Goal: Information Seeking & Learning: Learn about a topic

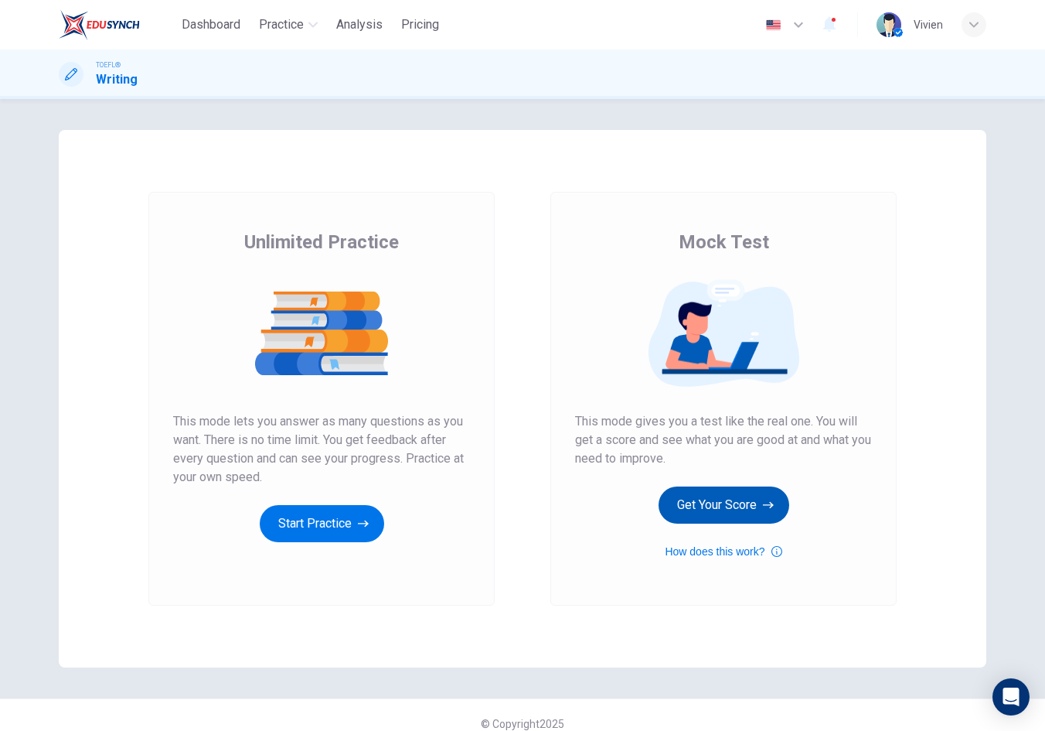
click at [748, 501] on button "Get Your Score" at bounding box center [724, 504] width 131 height 37
click at [342, 515] on button "Start Practice" at bounding box center [322, 523] width 124 height 37
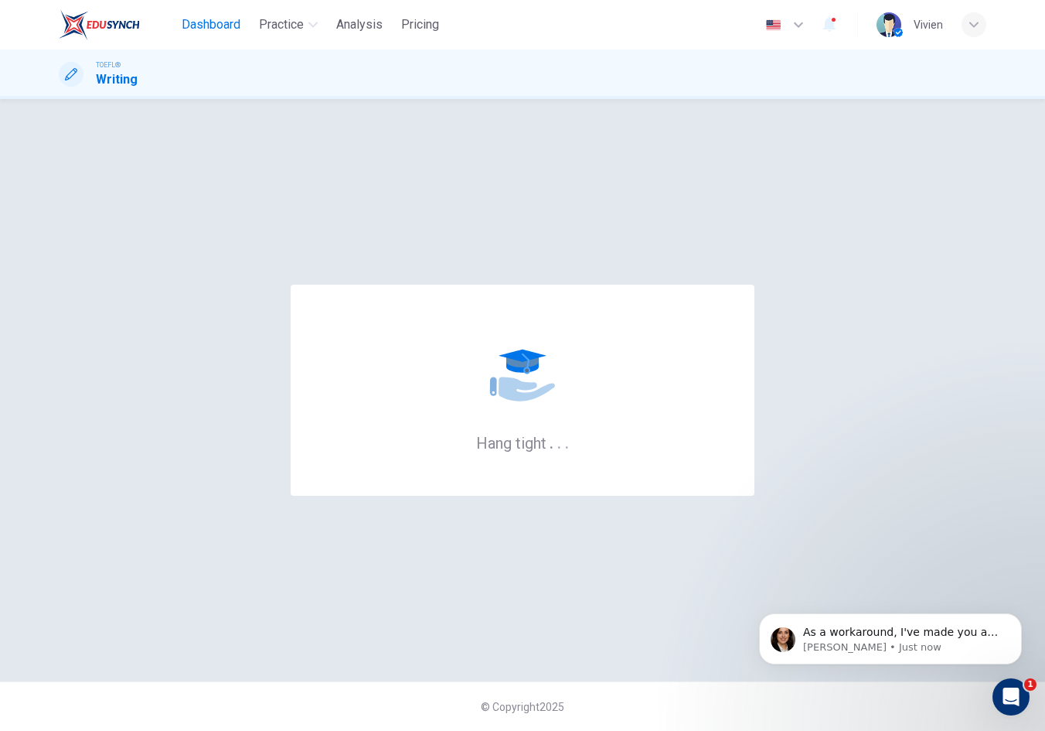
click at [200, 15] on button "Dashboard" at bounding box center [211, 25] width 71 height 28
